Goal: Task Accomplishment & Management: Manage account settings

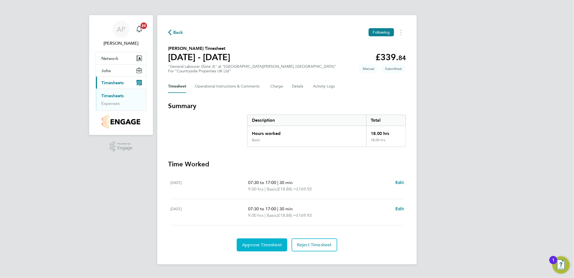
click at [267, 248] on button "Approve Timesheet" at bounding box center [262, 244] width 51 height 13
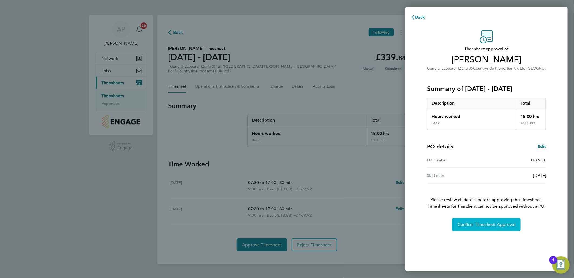
click at [467, 230] on button "Confirm Timesheet Approval" at bounding box center [487, 224] width 69 height 13
click at [465, 226] on div "Confirm Timesheet Approval Loading" at bounding box center [487, 224] width 132 height 13
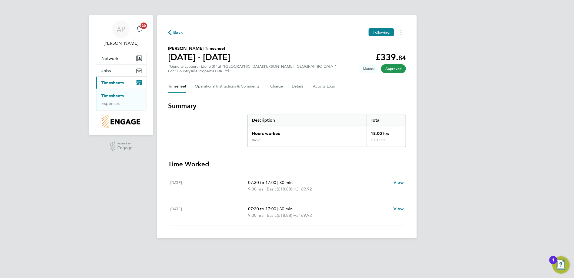
click at [118, 95] on link "Timesheets" at bounding box center [112, 95] width 22 height 5
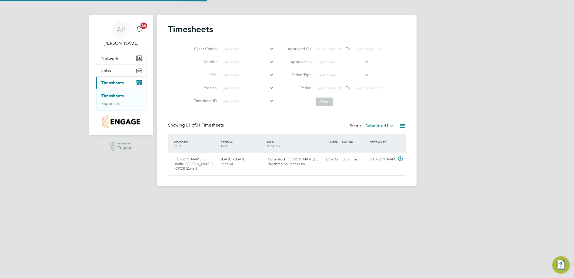
scroll to position [14, 47]
click at [282, 160] on span "Cotterstock Meadows,…" at bounding box center [293, 159] width 51 height 5
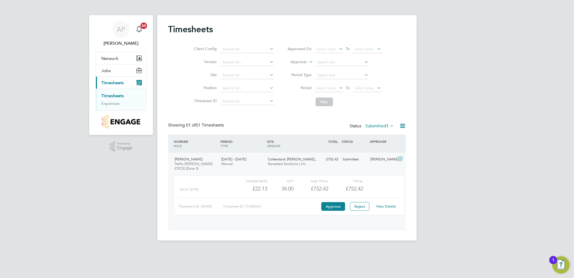
scroll to position [9, 53]
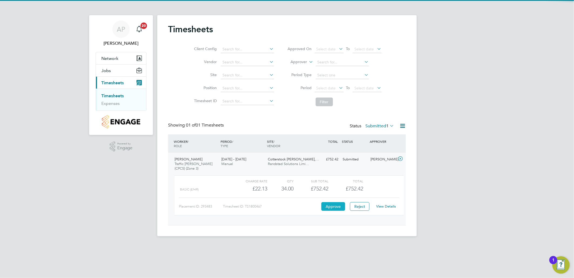
click at [333, 206] on button "Approve" at bounding box center [334, 206] width 24 height 9
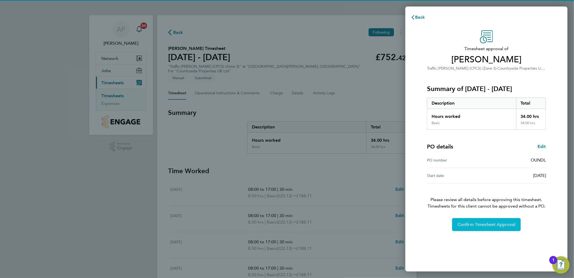
click at [488, 230] on button "Confirm Timesheet Approval" at bounding box center [487, 224] width 69 height 13
